Goal: Find specific page/section: Find specific page/section

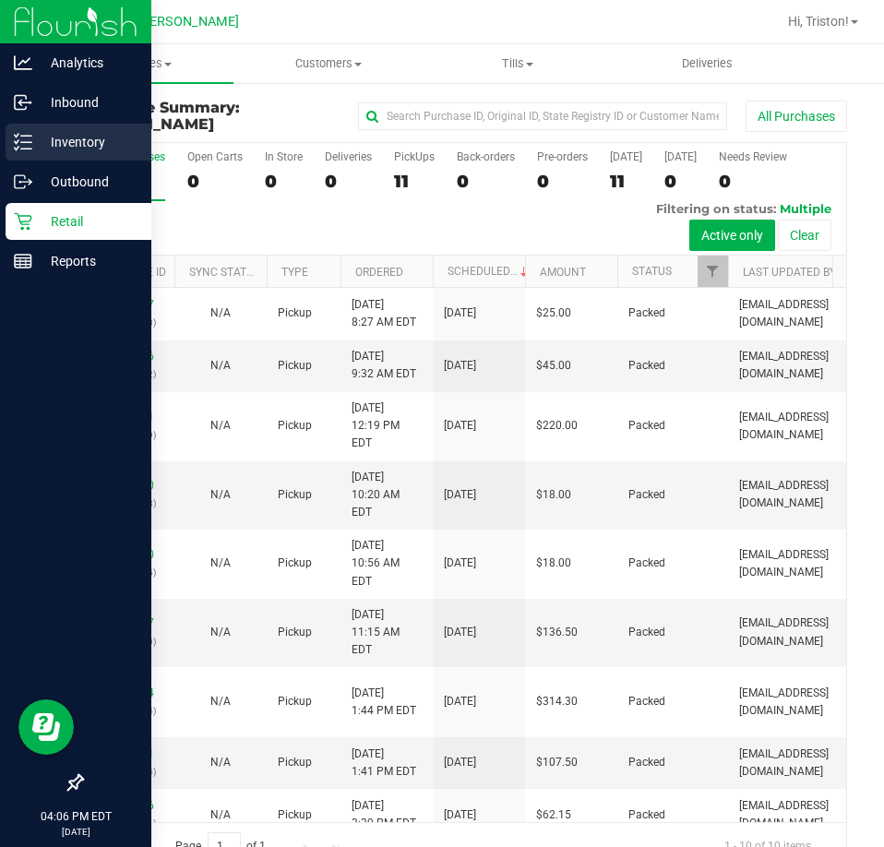
click at [31, 138] on icon at bounding box center [23, 142] width 18 height 18
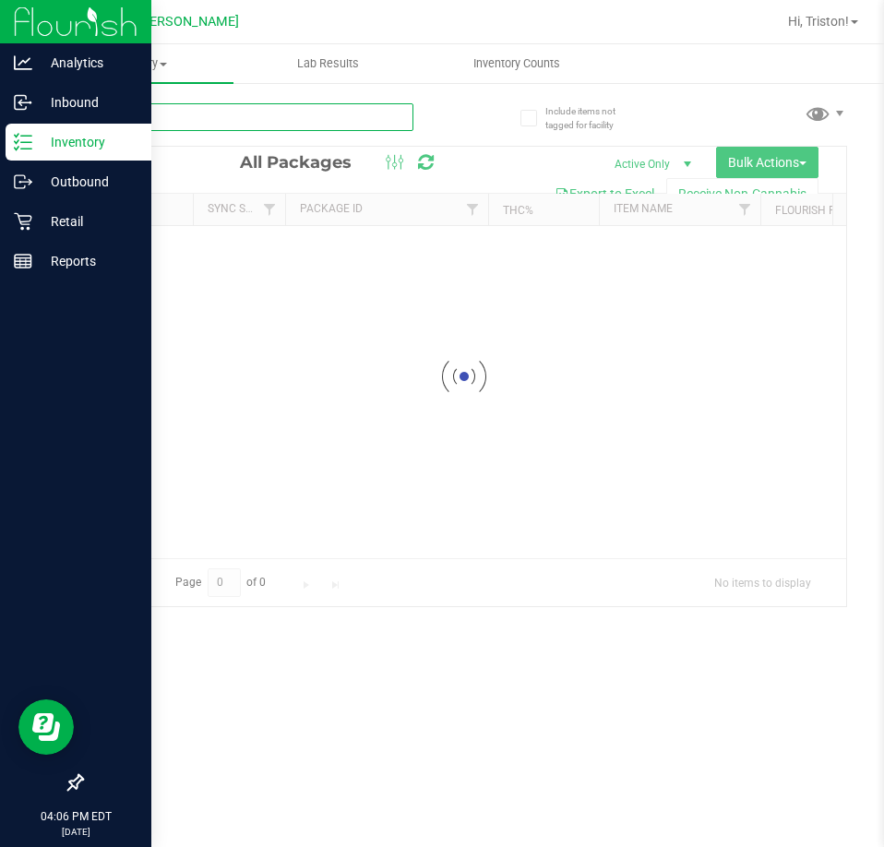
click at [185, 126] on input "text" at bounding box center [247, 117] width 332 height 28
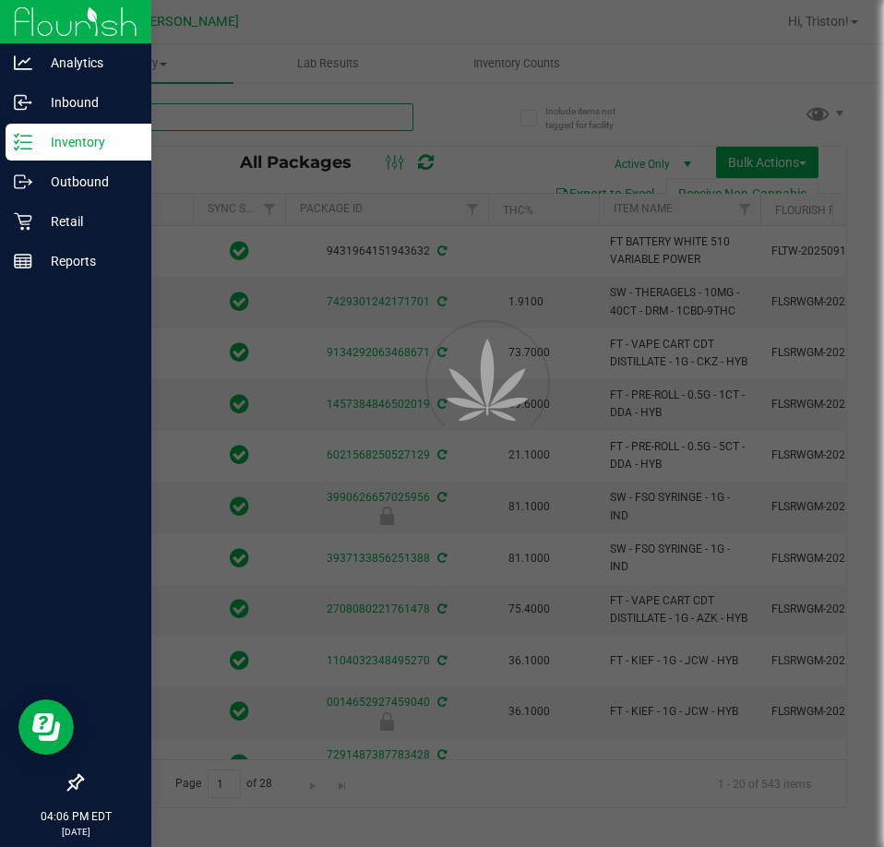
type input "t17"
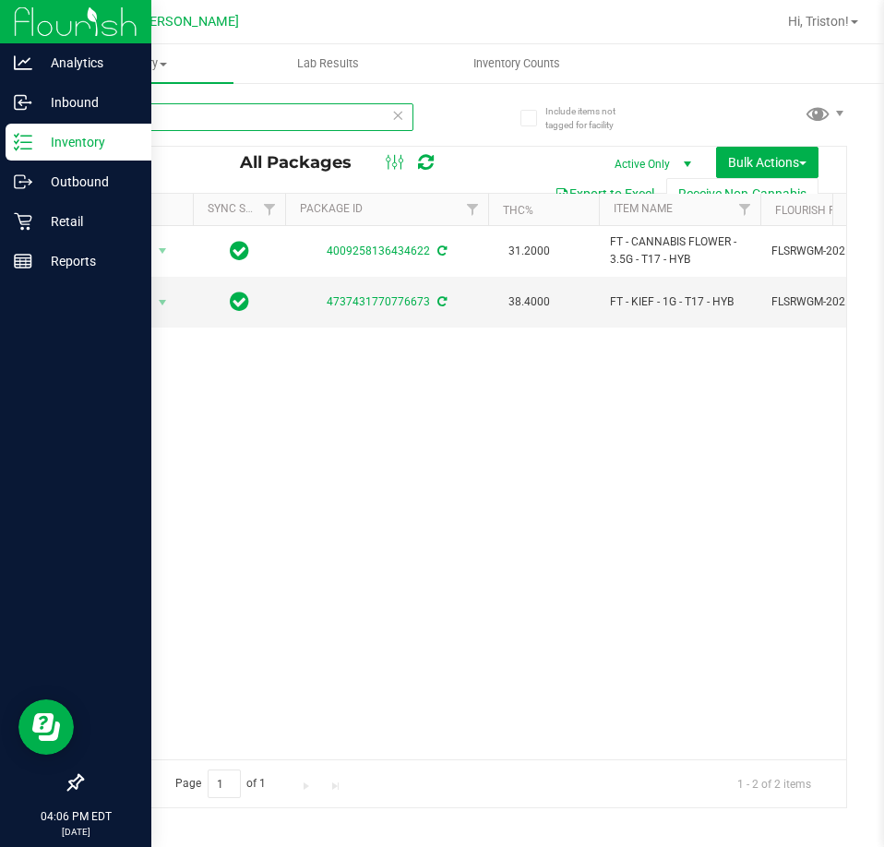
drag, startPoint x: 176, startPoint y: 110, endPoint x: 70, endPoint y: 119, distance: 106.5
click at [70, 119] on div "Include items not tagged for facility t17 All Packages Active Only Active Only …" at bounding box center [464, 362] width 840 height 563
